Goal: Navigation & Orientation: Find specific page/section

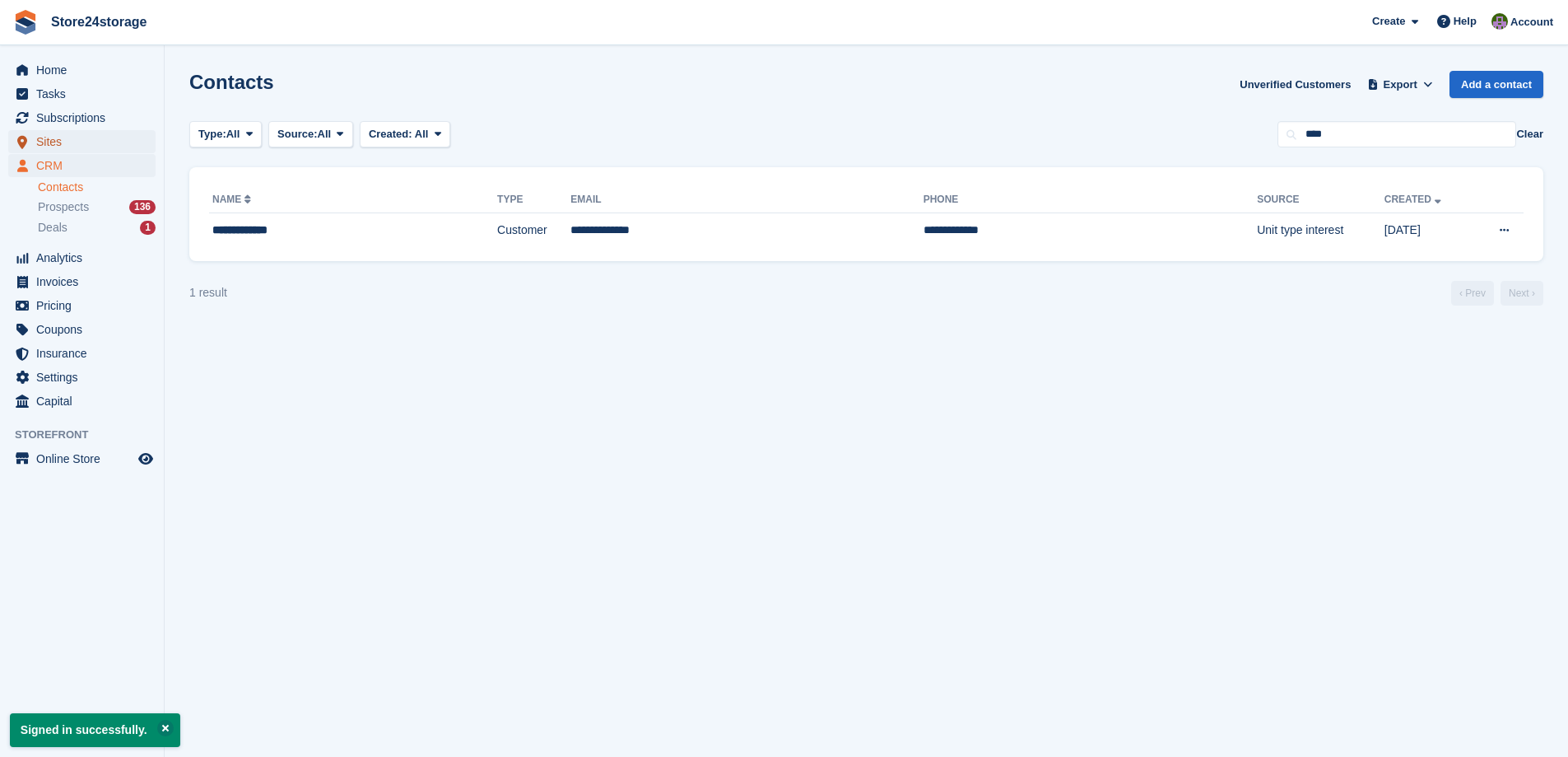
click at [98, 144] on span "Sites" at bounding box center [85, 141] width 99 height 23
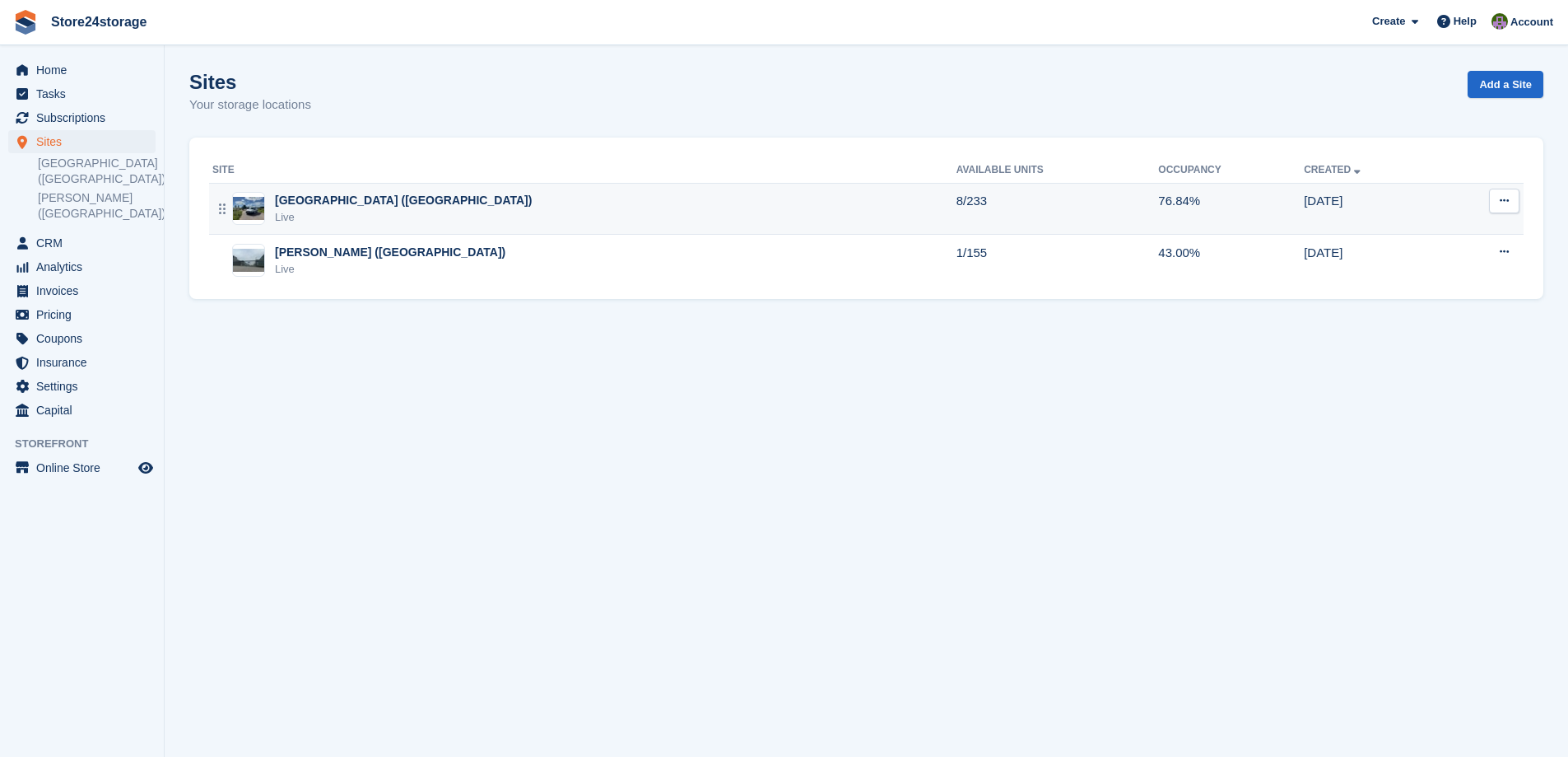
click at [392, 207] on div "[GEOGRAPHIC_DATA] ([GEOGRAPHIC_DATA])" at bounding box center [403, 200] width 257 height 18
